Goal: Find specific page/section: Find specific page/section

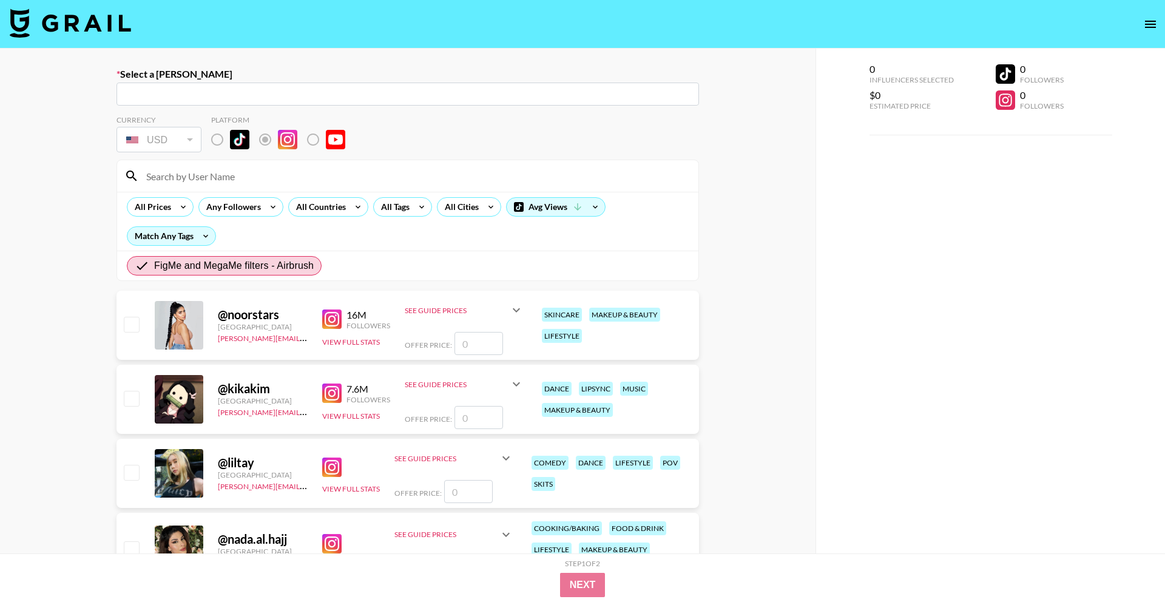
radio input "true"
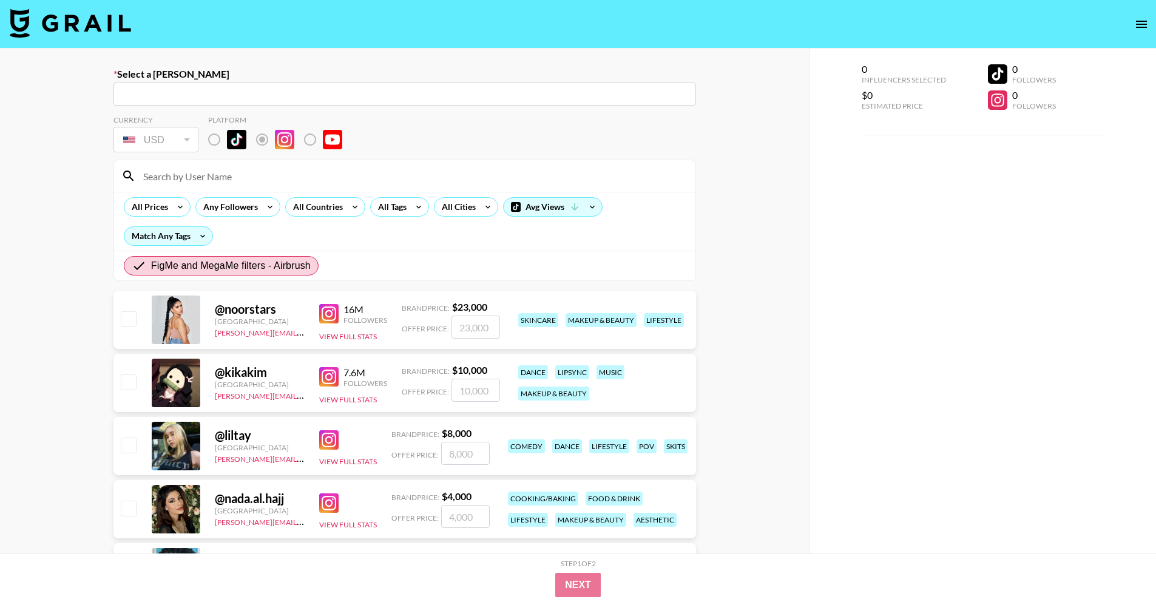
click at [410, 172] on input at bounding box center [412, 175] width 552 height 19
paste input "ginabellacardinale"
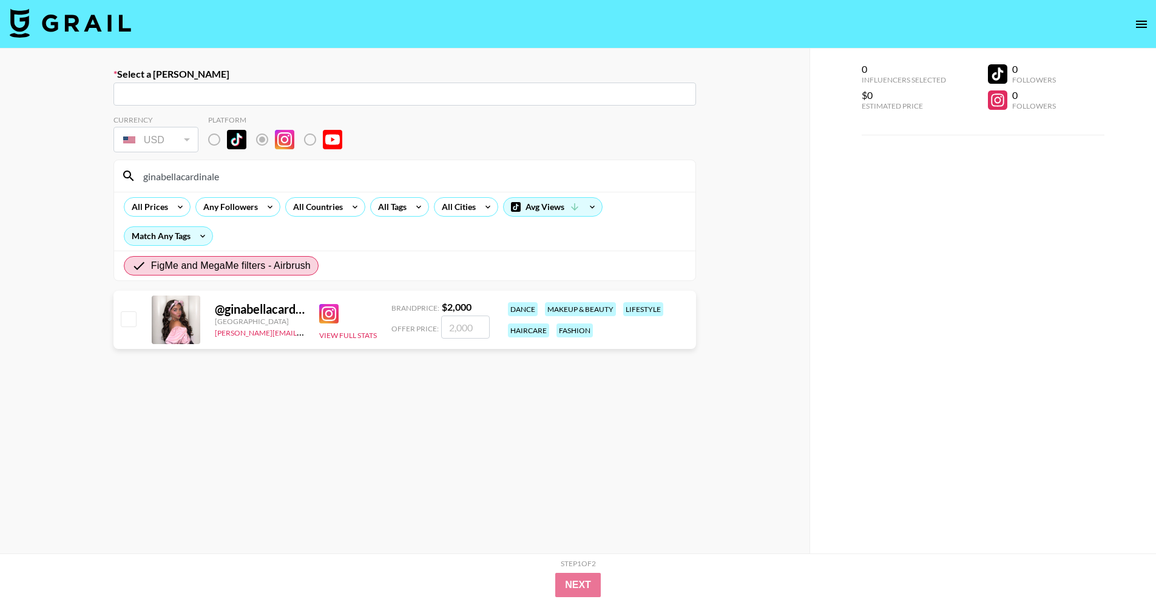
type input "ginabellacardinale"
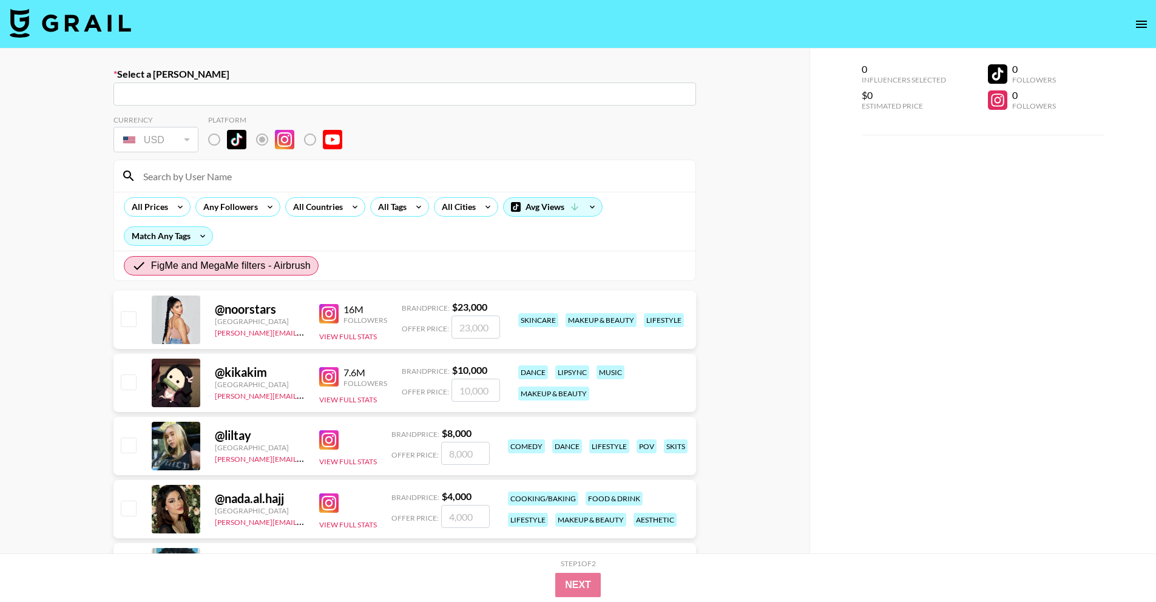
click at [256, 180] on input at bounding box center [412, 175] width 552 height 19
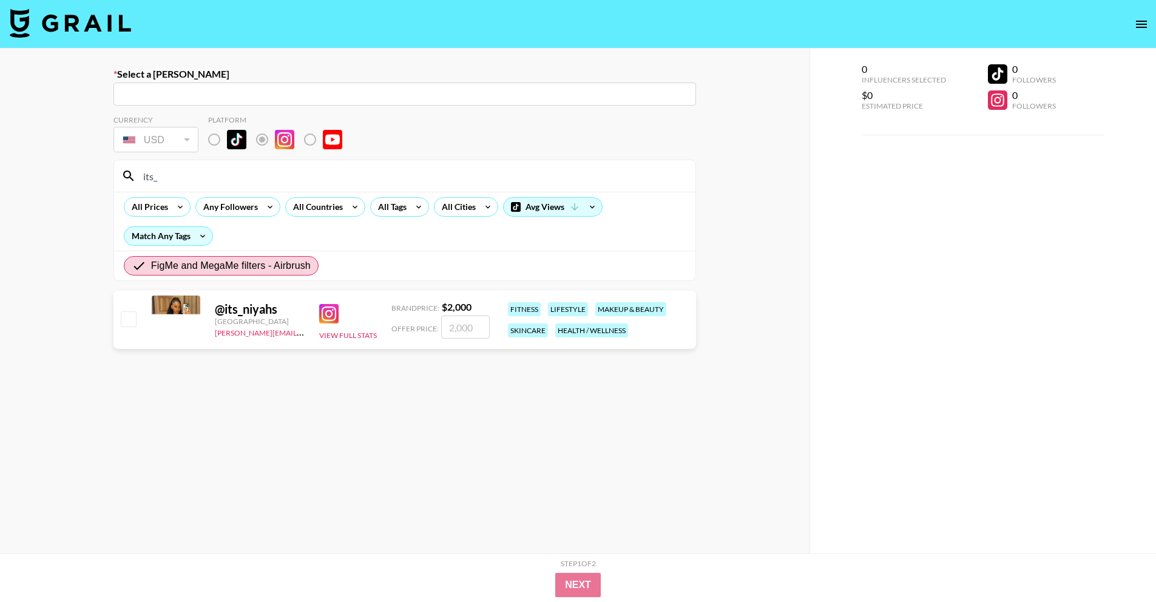
type input "its_"
